Goal: Task Accomplishment & Management: Complete application form

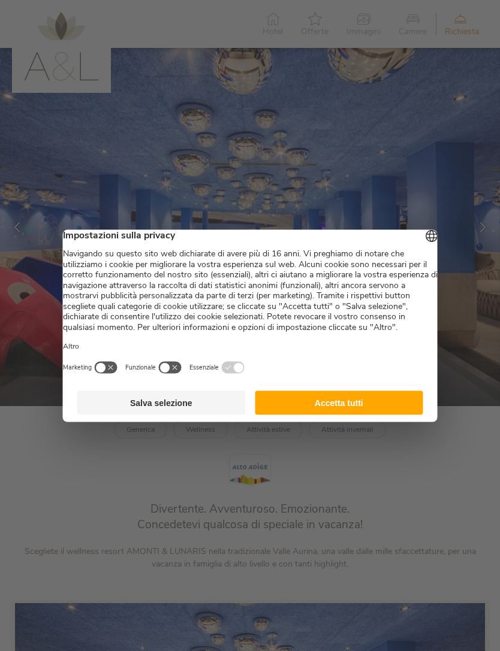
click at [340, 414] on button "Accetta tutti" at bounding box center [339, 403] width 168 height 24
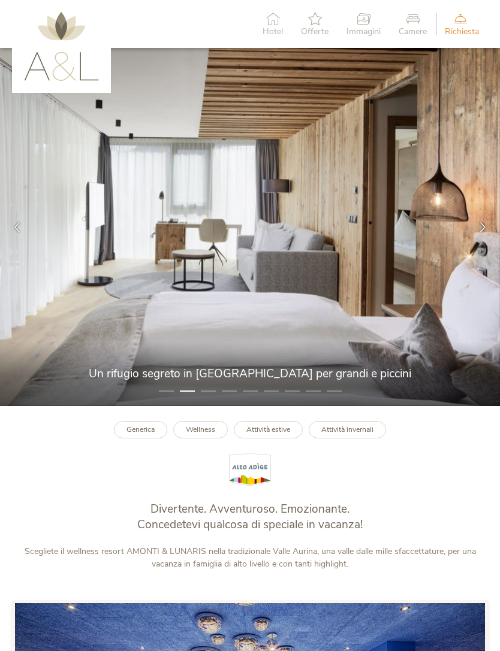
click at [482, 232] on icon at bounding box center [482, 227] width 10 height 10
click at [471, 241] on div at bounding box center [482, 227] width 34 height 34
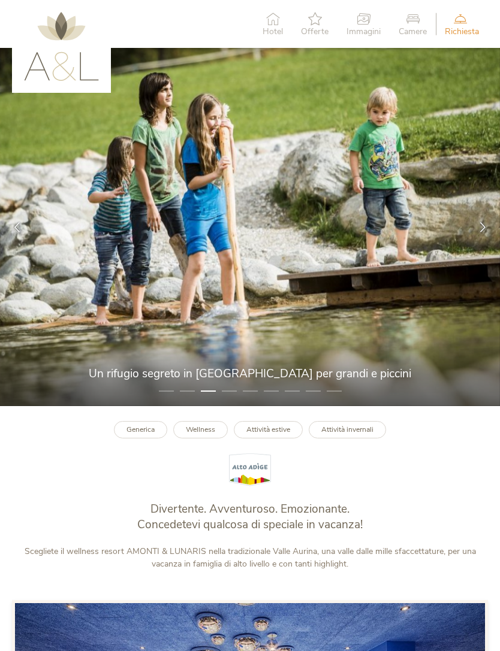
click at [470, 242] on div at bounding box center [482, 227] width 34 height 34
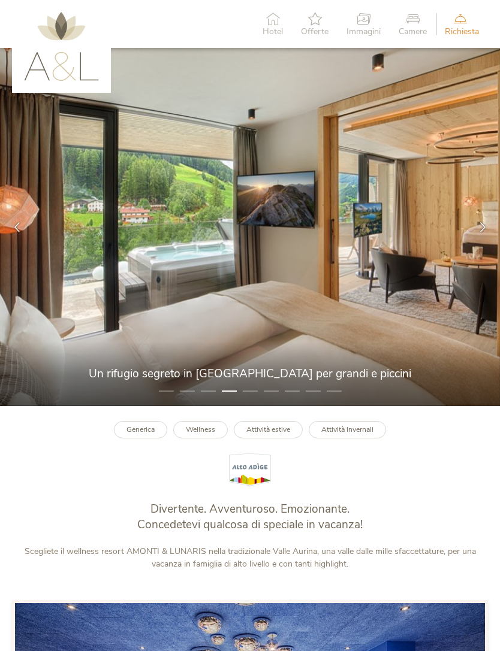
click at [465, 244] on img at bounding box center [250, 227] width 500 height 358
click at [477, 244] on div at bounding box center [482, 227] width 34 height 34
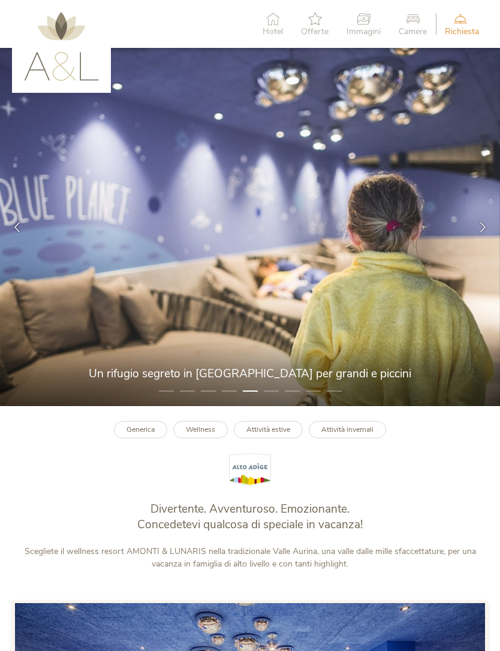
click at [467, 244] on div at bounding box center [482, 227] width 34 height 34
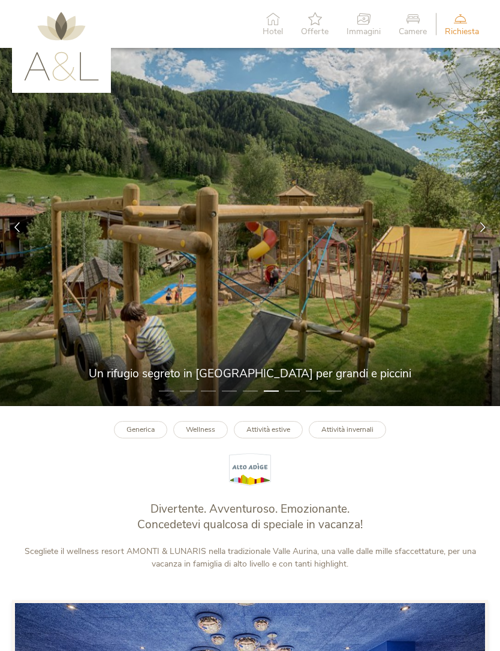
click at [479, 244] on div at bounding box center [482, 227] width 34 height 34
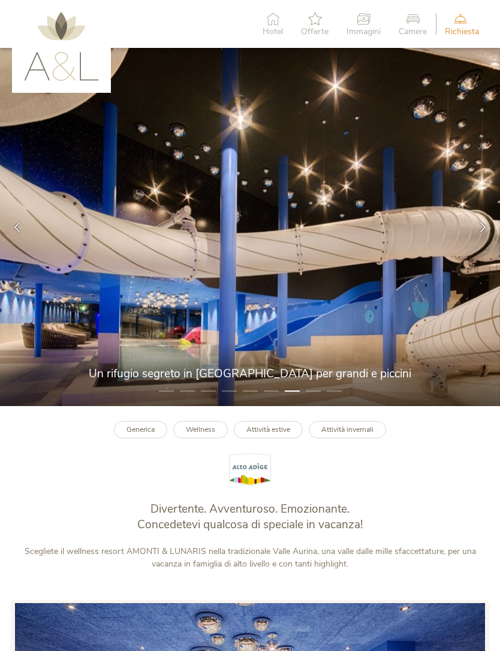
click at [477, 244] on div at bounding box center [482, 227] width 34 height 34
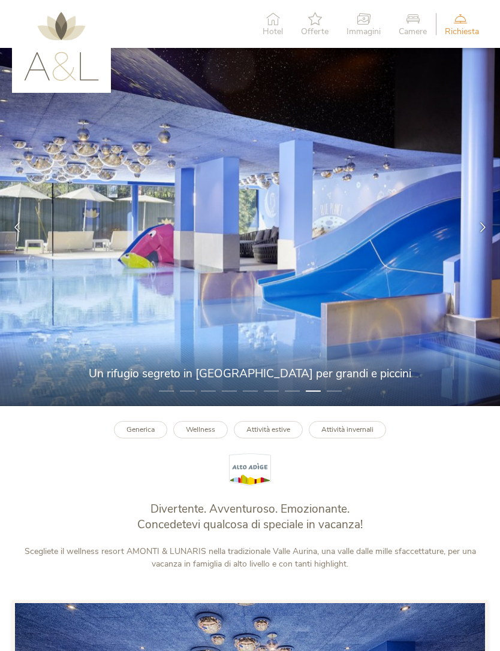
click at [468, 256] on img at bounding box center [250, 227] width 500 height 358
click at [477, 244] on div at bounding box center [482, 227] width 34 height 34
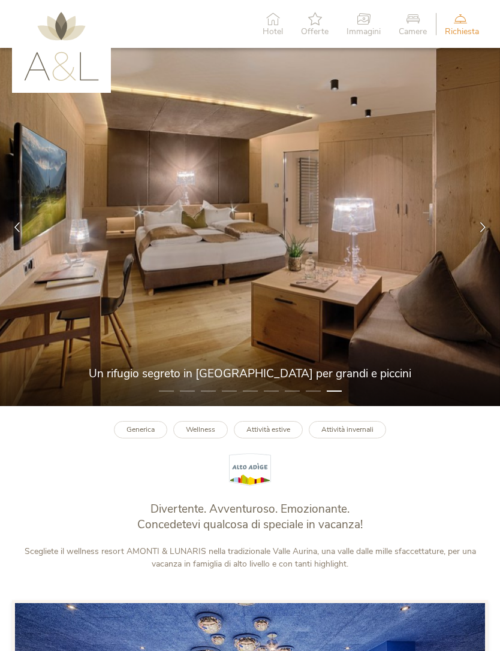
click at [473, 244] on div at bounding box center [482, 227] width 34 height 34
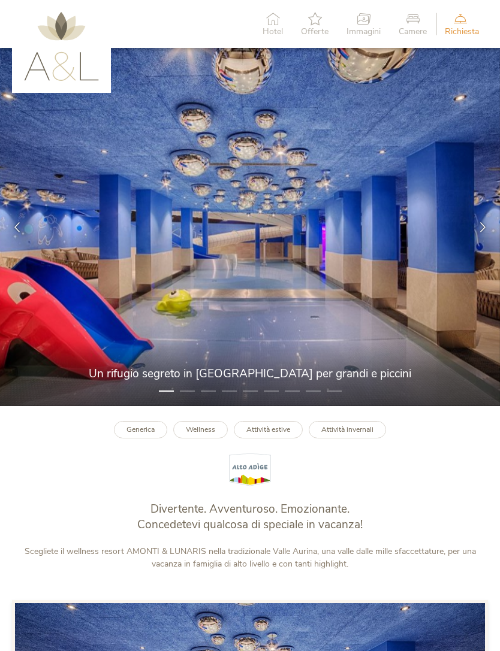
click at [465, 29] on span "Richiesta" at bounding box center [461, 32] width 34 height 8
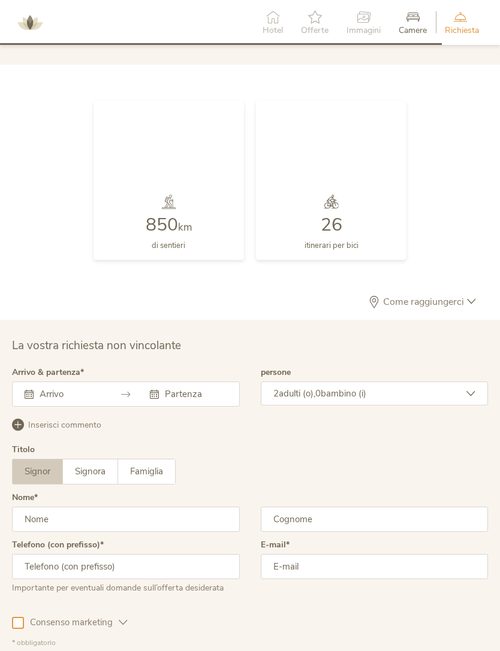
scroll to position [2866, 0]
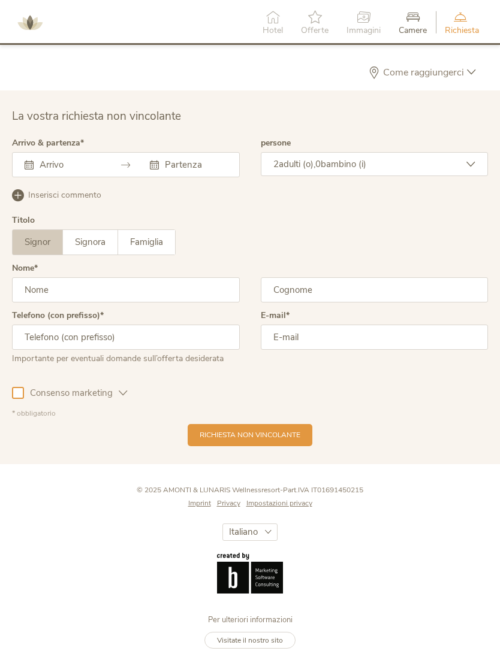
click at [99, 171] on input "text" at bounding box center [69, 165] width 65 height 12
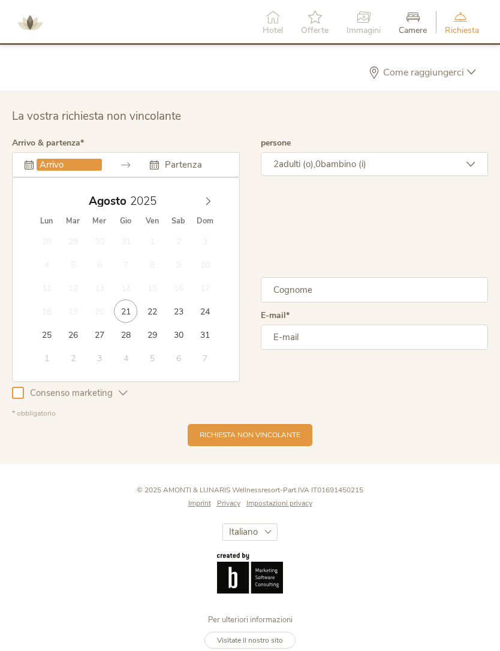
click at [211, 205] on icon at bounding box center [208, 201] width 8 height 8
click at [208, 205] on icon at bounding box center [208, 201] width 8 height 8
click at [207, 205] on icon at bounding box center [208, 201] width 4 height 8
click at [211, 207] on span at bounding box center [208, 198] width 20 height 17
type input "27.12.2025"
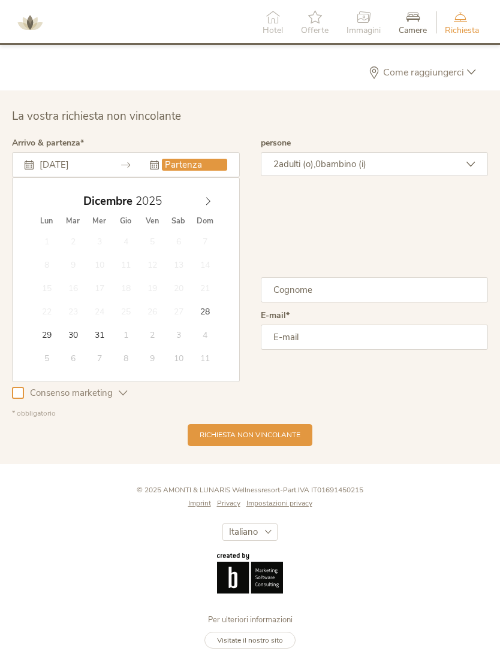
click at [213, 213] on div "Dicembre 2025" at bounding box center [126, 201] width 184 height 23
click at [206, 213] on div "Dicembre 2025" at bounding box center [126, 201] width 184 height 23
click at [208, 205] on icon at bounding box center [208, 201] width 8 height 8
type input "2026"
type input "03.01.2026"
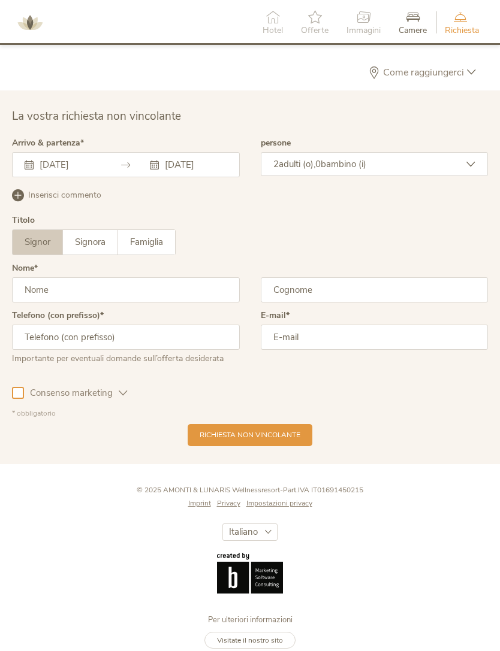
click at [408, 176] on div "2 adulti (o), 0 bambino (i)" at bounding box center [375, 164] width 228 height 24
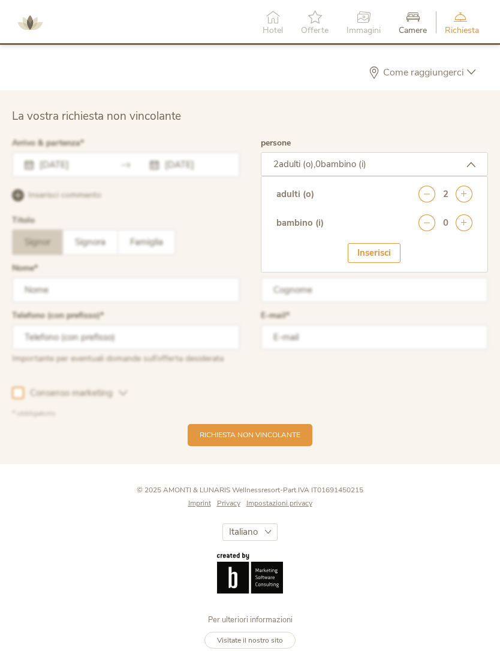
click at [465, 231] on icon at bounding box center [463, 222] width 17 height 17
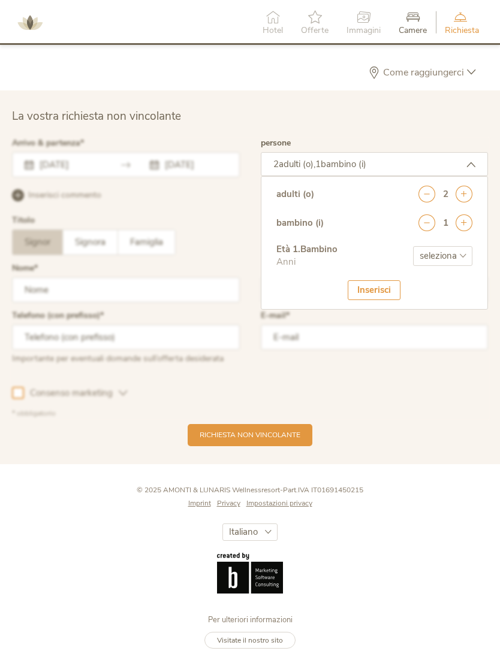
click at [464, 231] on icon at bounding box center [463, 222] width 17 height 17
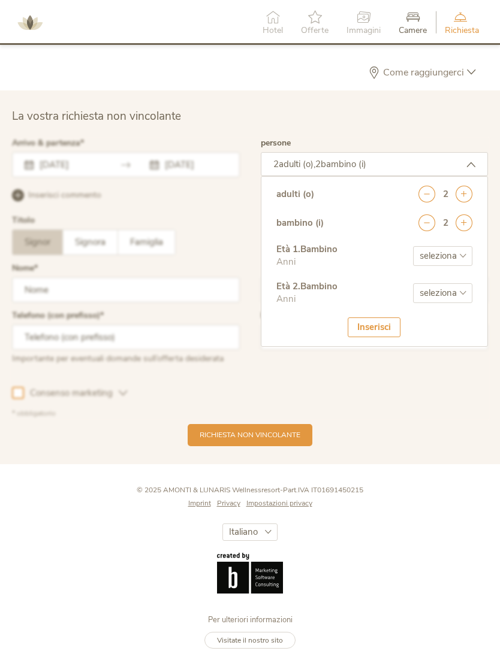
click at [465, 229] on icon at bounding box center [463, 222] width 17 height 17
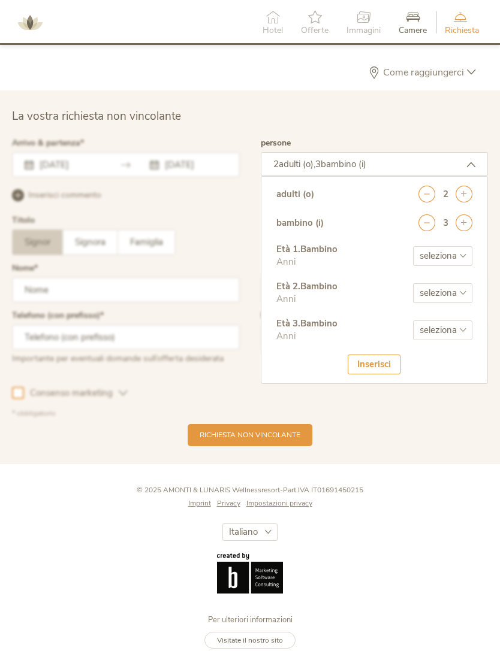
click at [459, 266] on select "seleziona 0 1 2 3 4 5 6 7 8 9 10 11 12 13 14 15 16 17" at bounding box center [442, 256] width 59 height 20
select select "7"
click at [461, 303] on select "seleziona 0 1 2 3 4 5 6 7 8 9 10 11 12 13 14 15 16 17" at bounding box center [442, 293] width 59 height 20
select select "5"
click at [458, 340] on select "seleziona 0 1 2 3 4 5 6 7 8 9 10 11 12 13 14 15 16 17" at bounding box center [442, 330] width 59 height 20
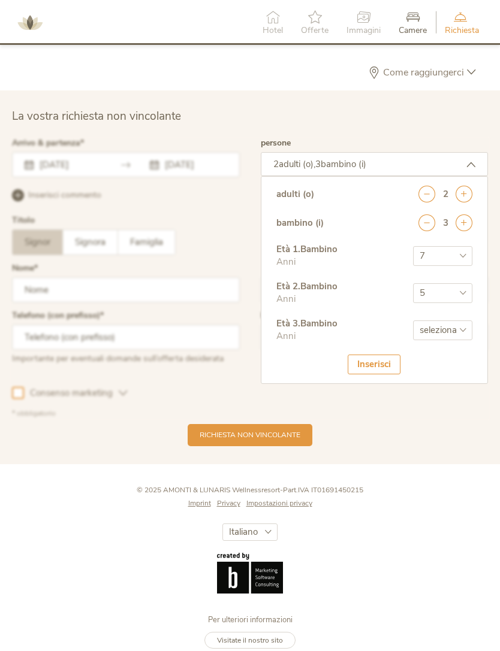
select select "3"
click at [390, 374] on div "Inserisci" at bounding box center [373, 365] width 53 height 20
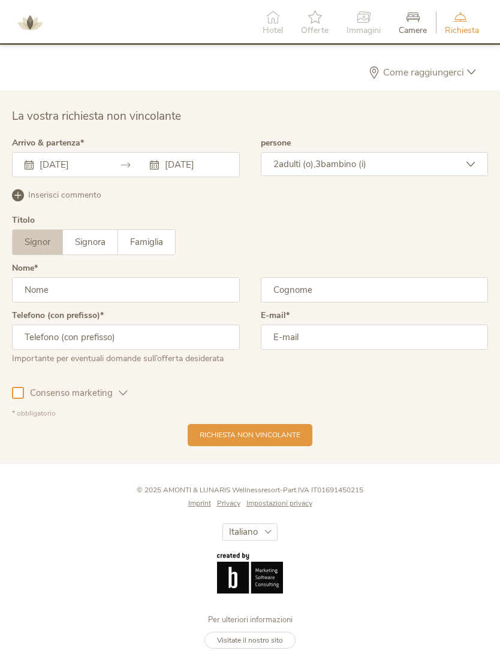
click at [181, 302] on input "text" at bounding box center [126, 289] width 228 height 25
type input "Francesco"
type input "Turano"
type input "2"
type input "3470107557"
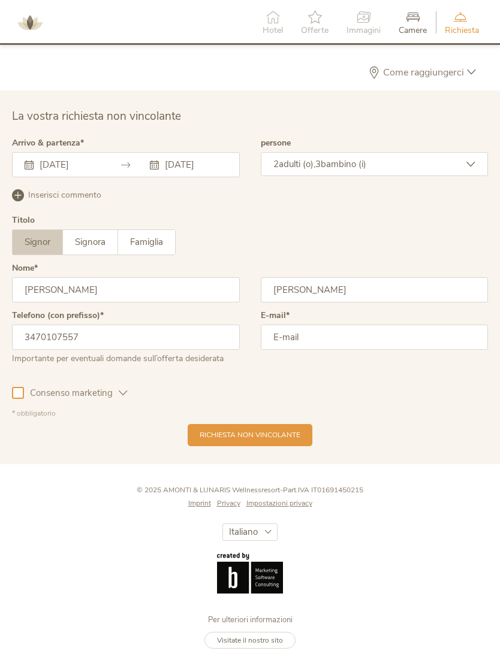
click at [354, 350] on input "email" at bounding box center [375, 337] width 228 height 25
type input "fra"
type input "francescoturano85@gmail.com"
click at [285, 440] on span "Richiesta non vincolante" at bounding box center [249, 435] width 101 height 10
